Goal: Book appointment/travel/reservation

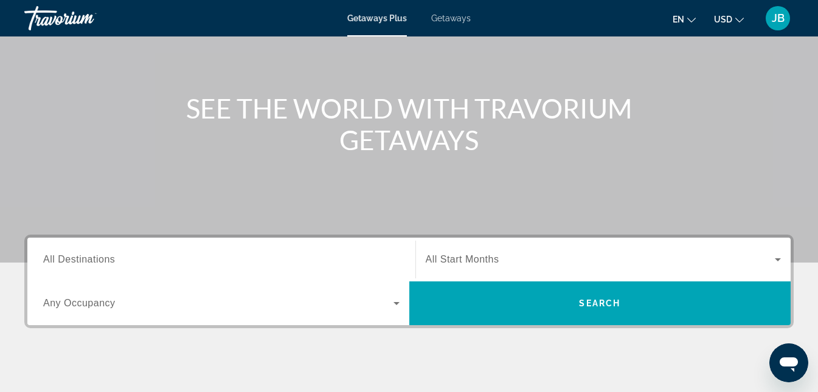
scroll to position [103, 0]
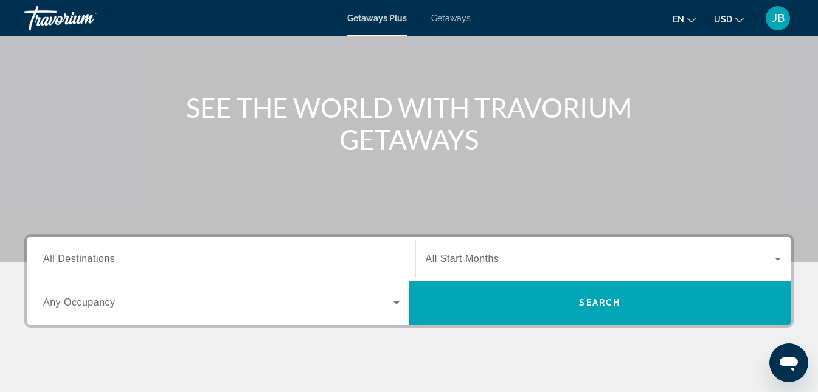
click at [193, 262] on input "Destination All Destinations" at bounding box center [221, 259] width 356 height 15
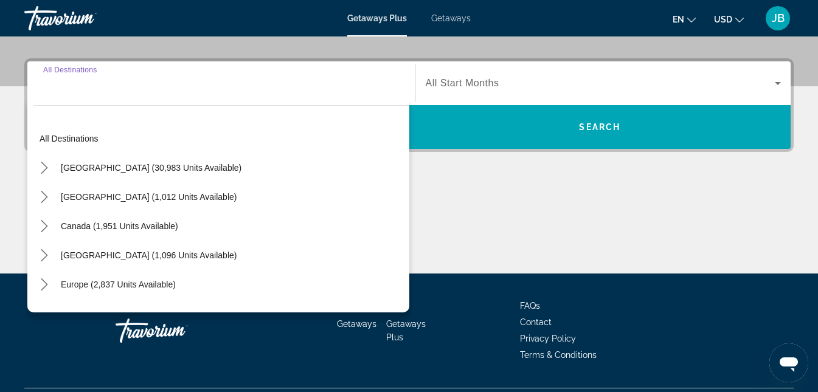
scroll to position [297, 0]
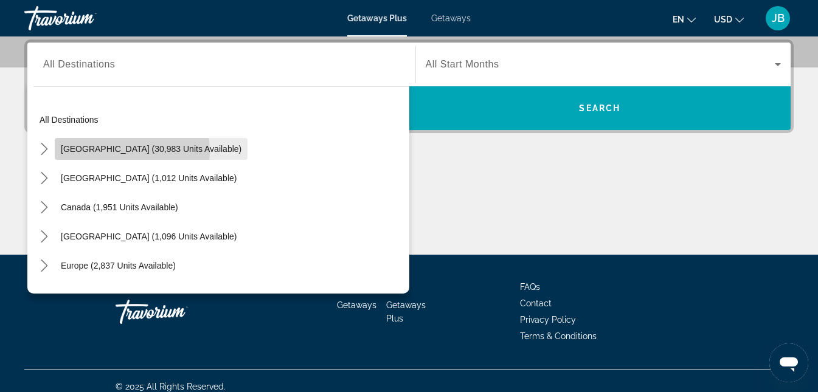
click at [98, 152] on span "[GEOGRAPHIC_DATA] (30,983 units available)" at bounding box center [151, 149] width 181 height 10
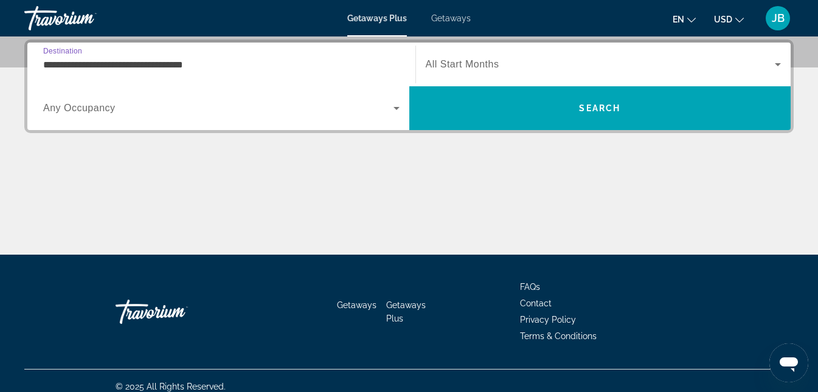
click at [144, 66] on input "**********" at bounding box center [221, 65] width 356 height 15
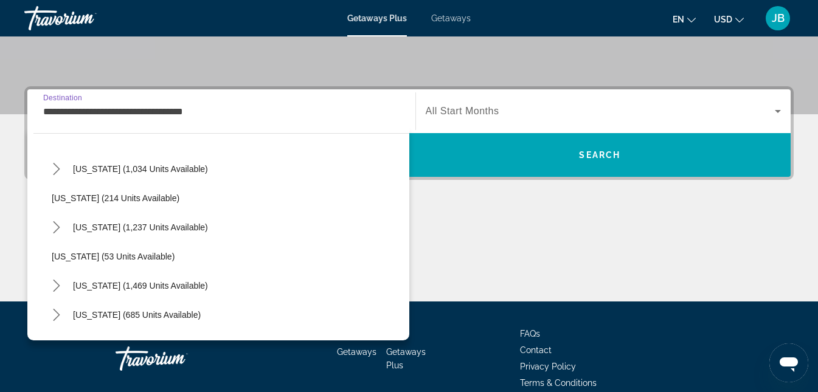
scroll to position [786, 0]
click at [153, 228] on span "[US_STATE] (1,237 units available)" at bounding box center [140, 227] width 135 height 10
type input "**********"
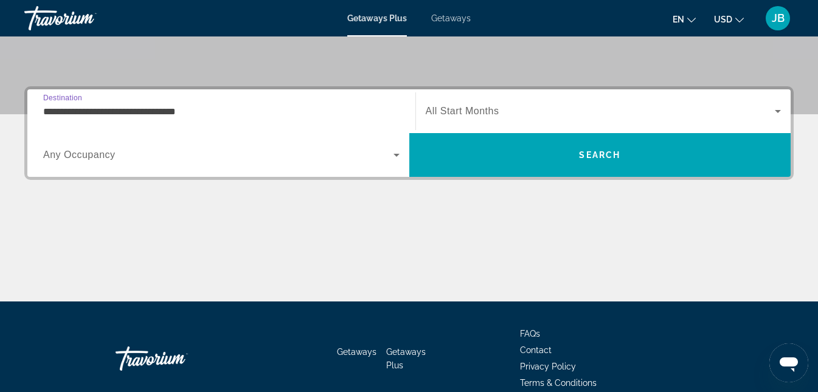
scroll to position [297, 0]
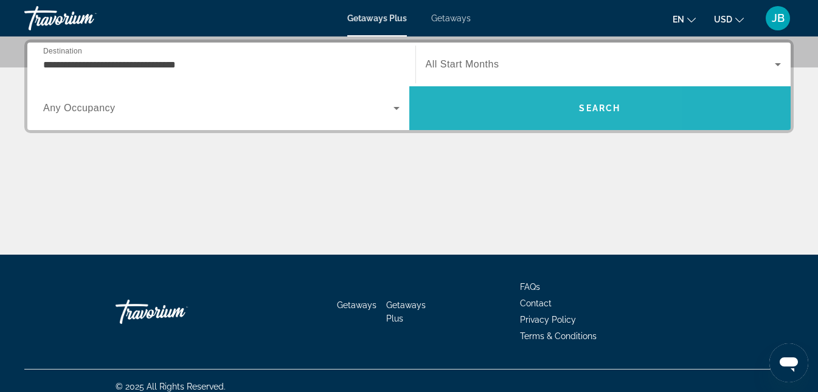
click at [505, 109] on span "Search" at bounding box center [600, 108] width 382 height 29
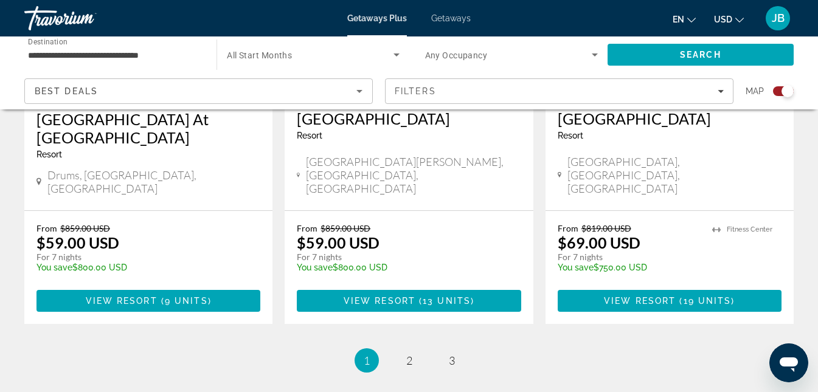
scroll to position [2026, 0]
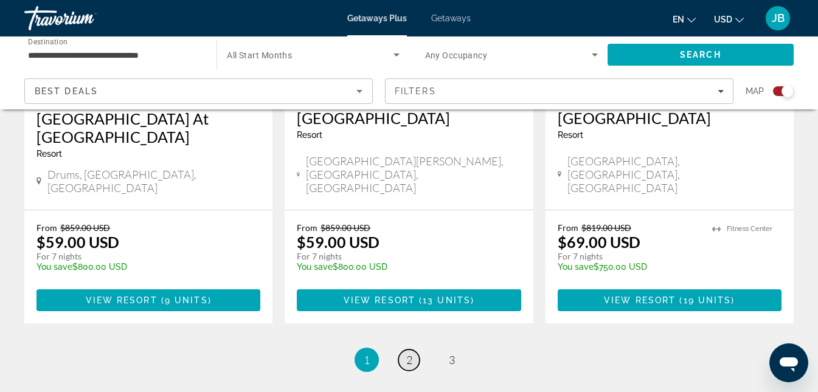
click at [407, 353] on span "2" at bounding box center [409, 359] width 6 height 13
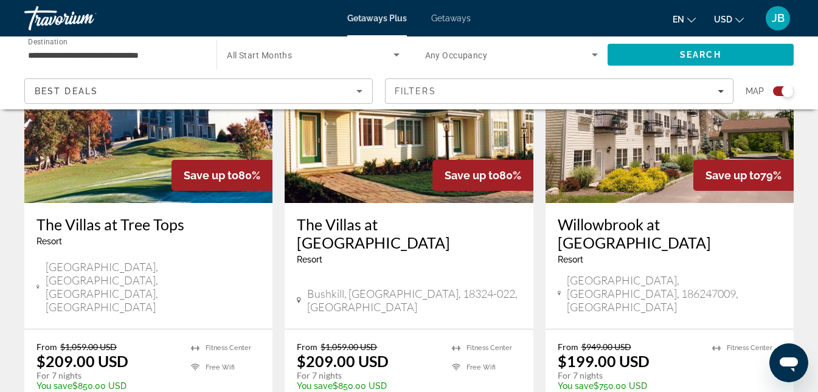
scroll to position [1933, 0]
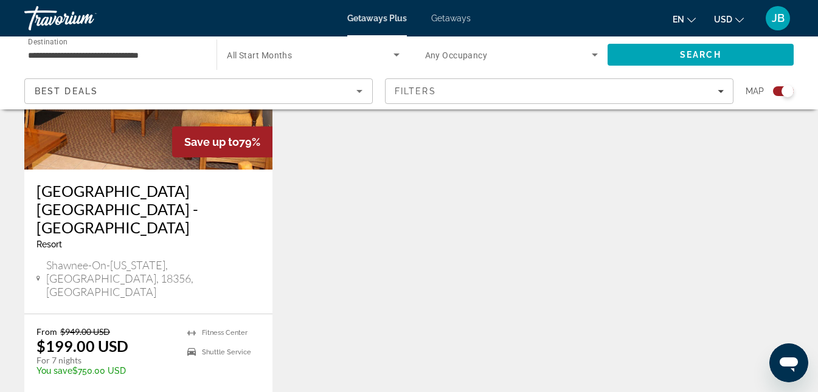
scroll to position [557, 0]
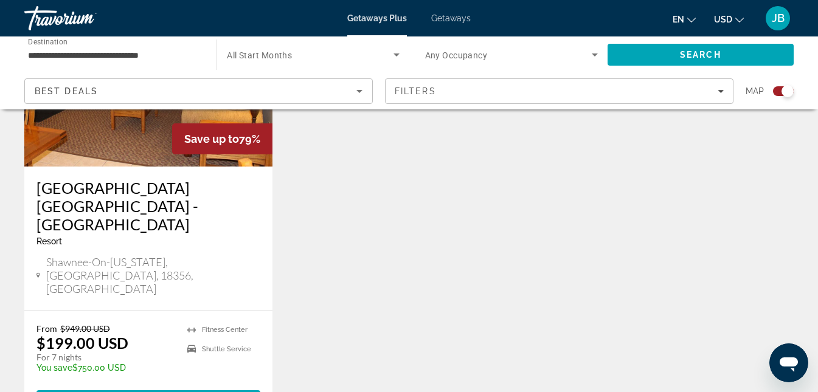
click at [458, 16] on span "Getaways" at bounding box center [451, 18] width 40 height 10
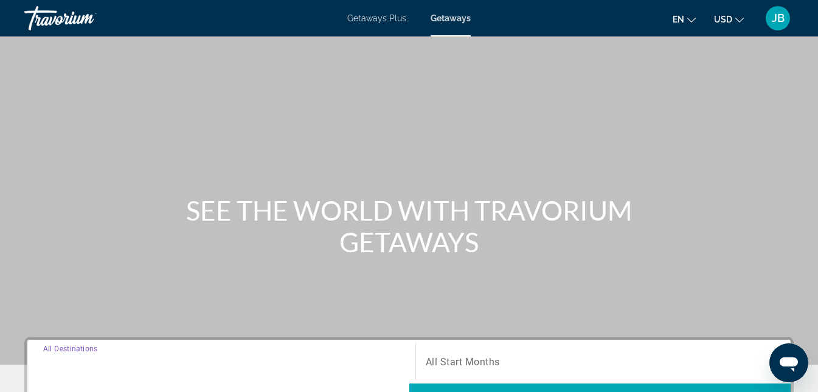
click at [281, 357] on input "Destination All Destinations" at bounding box center [221, 362] width 356 height 15
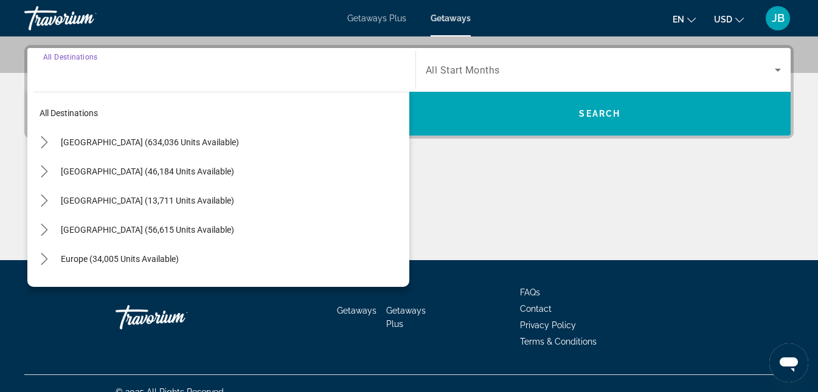
scroll to position [297, 0]
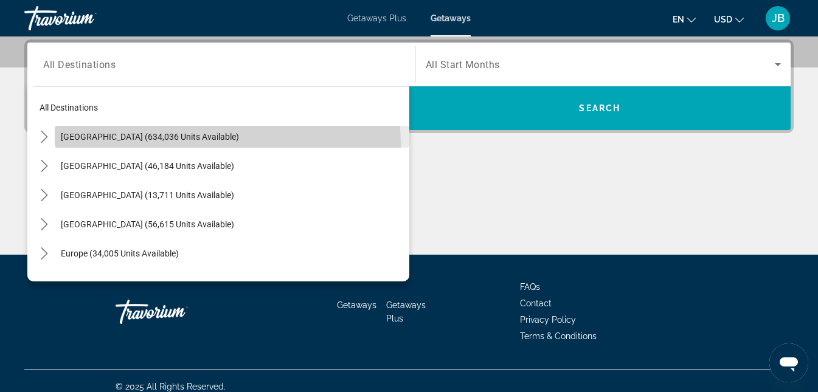
click at [168, 145] on span "Select destination: United States (634,036 units available)" at bounding box center [232, 136] width 355 height 29
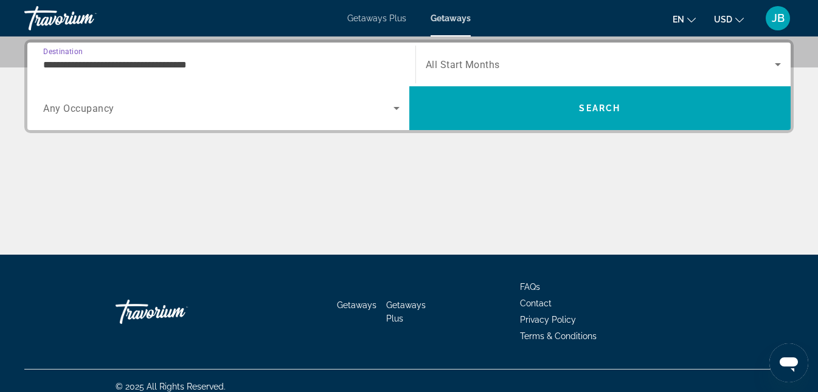
click at [162, 66] on input "**********" at bounding box center [221, 65] width 356 height 15
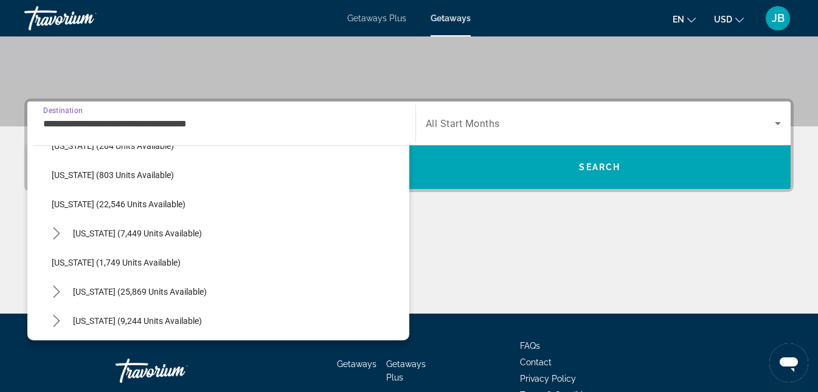
scroll to position [925, 0]
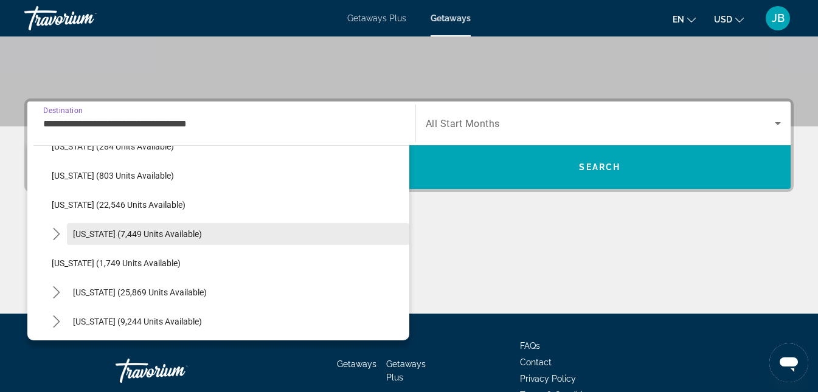
click at [179, 236] on span "[US_STATE] (7,449 units available)" at bounding box center [137, 234] width 129 height 10
type input "**********"
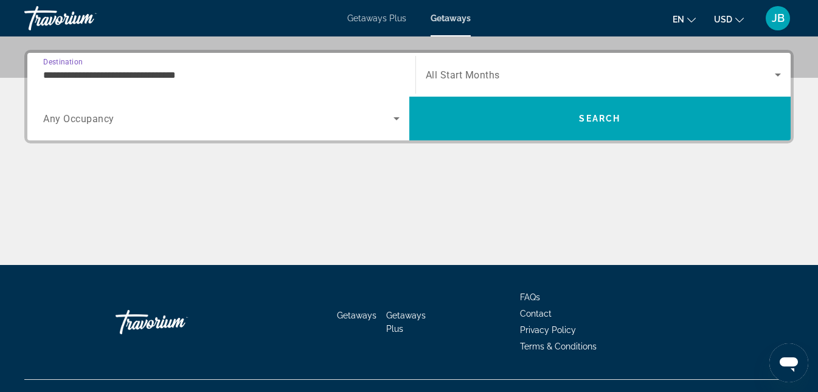
scroll to position [297, 0]
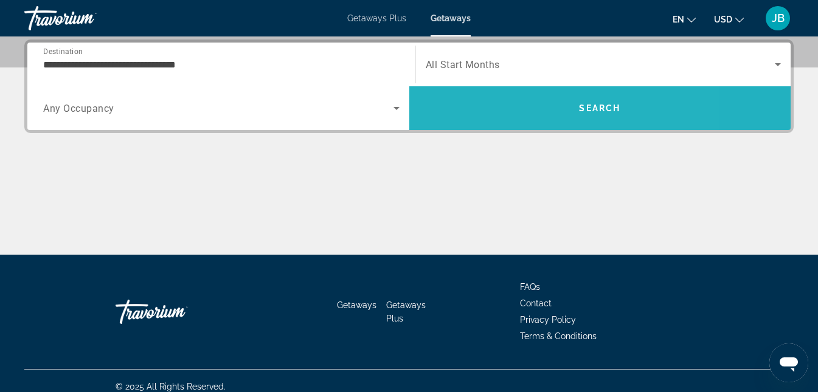
click at [446, 109] on span "Search" at bounding box center [600, 108] width 382 height 29
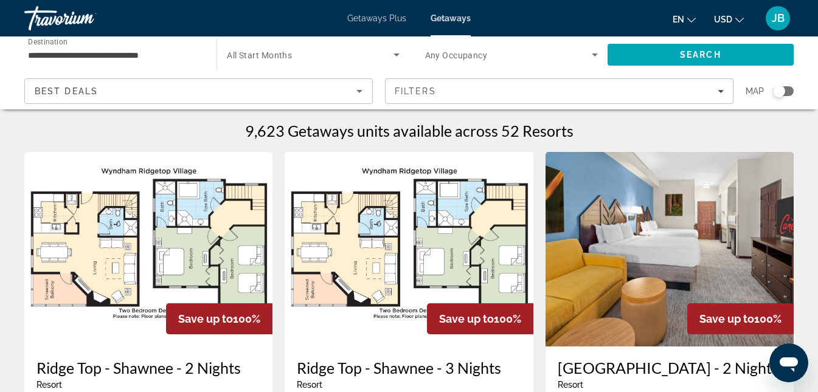
scroll to position [158, 0]
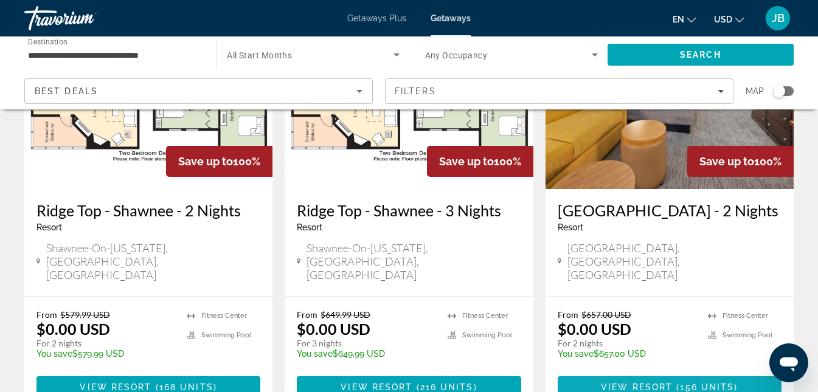
click at [631, 383] on span "View Resort" at bounding box center [637, 388] width 72 height 10
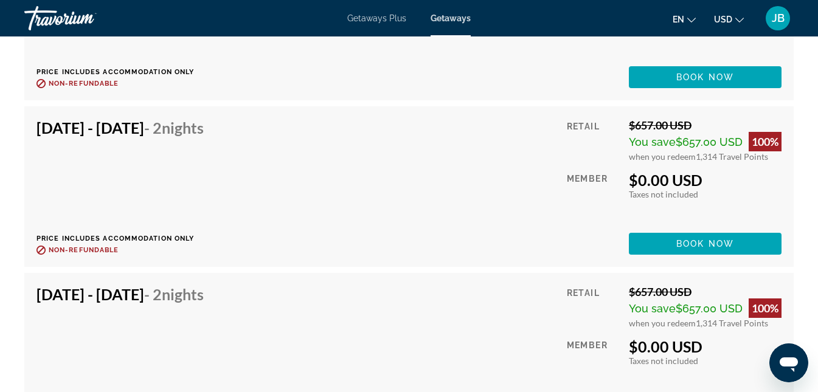
scroll to position [6169, 0]
